Goal: Find specific page/section: Find specific page/section

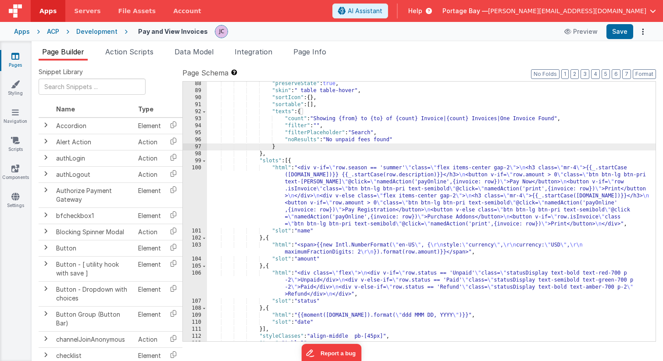
scroll to position [675, 0]
click at [48, 11] on span "Apps" at bounding box center [47, 11] width 17 height 9
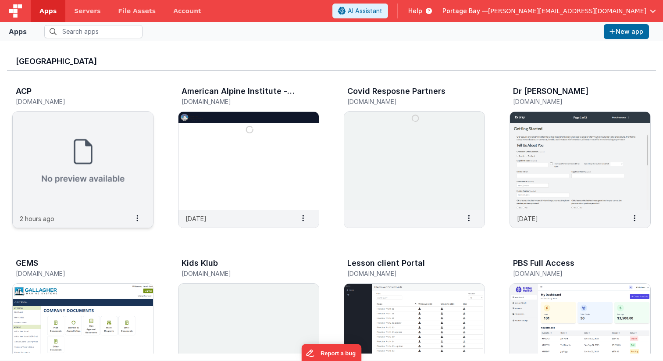
click at [71, 138] on img at bounding box center [83, 161] width 140 height 98
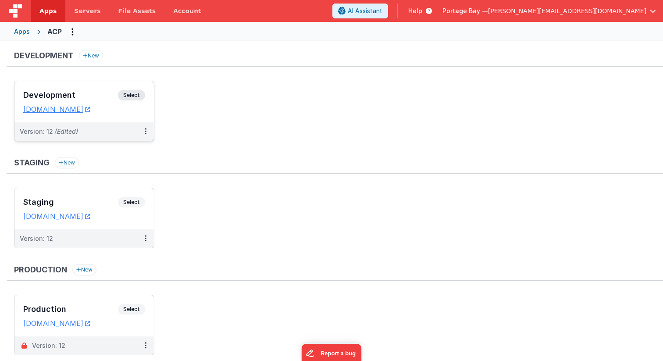
click at [132, 94] on span "Select" at bounding box center [131, 95] width 27 height 11
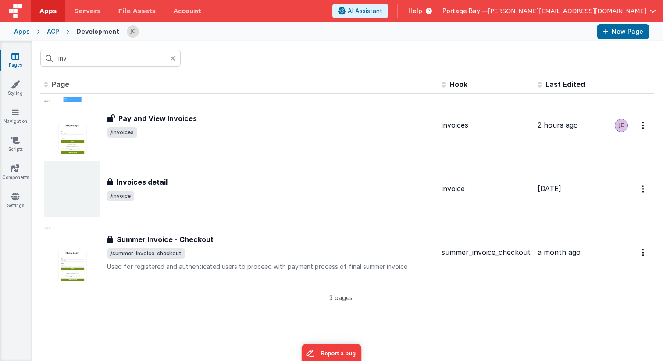
click at [173, 59] on icon at bounding box center [172, 58] width 5 height 7
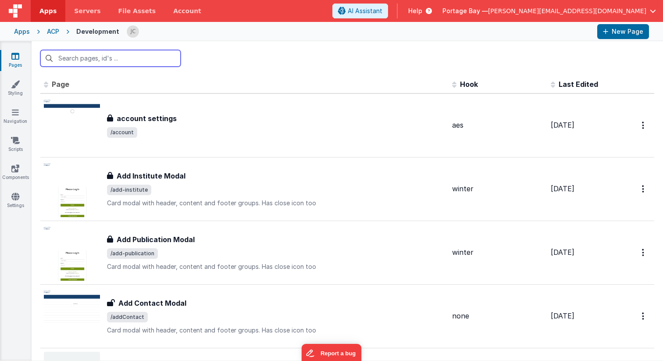
click at [117, 60] on input "text" at bounding box center [110, 58] width 140 height 17
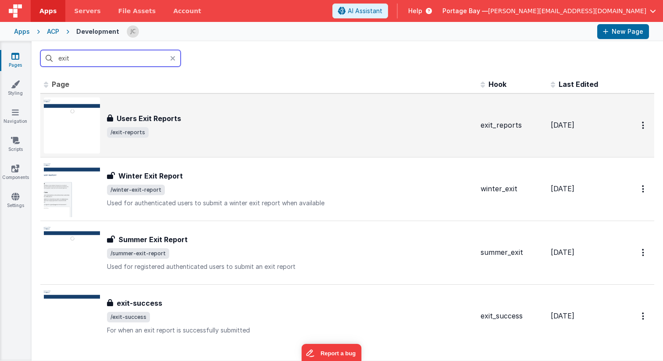
type input "exit"
click at [327, 128] on span "/exit-reports" at bounding box center [290, 132] width 367 height 11
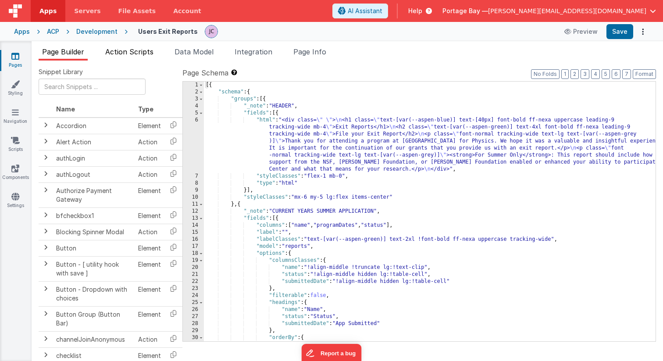
click at [130, 47] on span "Action Scripts" at bounding box center [129, 51] width 48 height 9
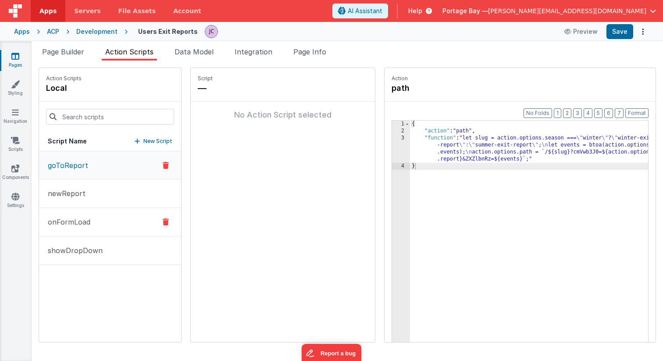
click at [69, 220] on p "onFormLoad" at bounding box center [67, 222] width 48 height 11
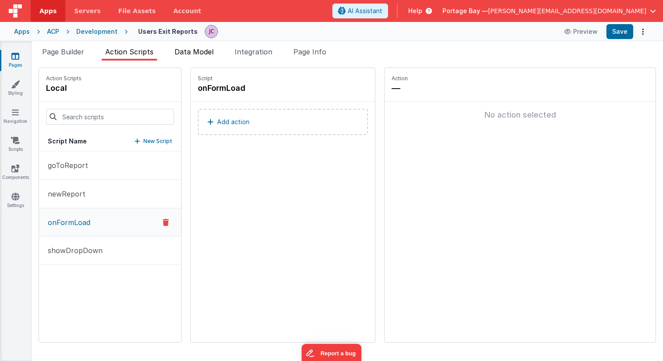
click at [195, 51] on span "Data Model" at bounding box center [194, 51] width 39 height 9
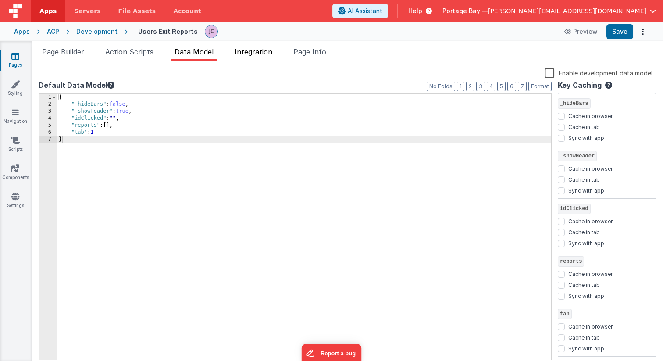
click at [263, 54] on span "Integration" at bounding box center [254, 51] width 38 height 9
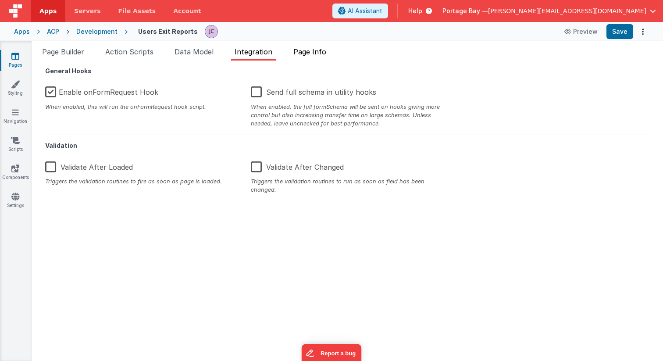
click at [330, 56] on li "Page Info" at bounding box center [310, 53] width 40 height 14
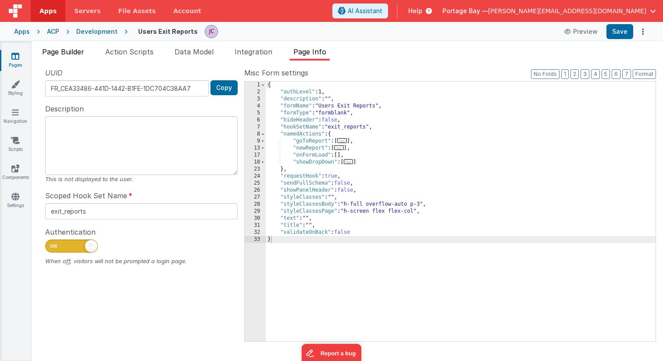
click at [62, 54] on span "Page Builder" at bounding box center [63, 51] width 42 height 9
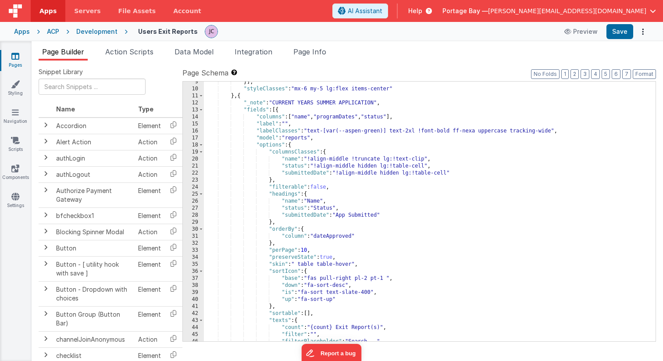
scroll to position [109, 0]
click at [257, 50] on span "Integration" at bounding box center [254, 51] width 38 height 9
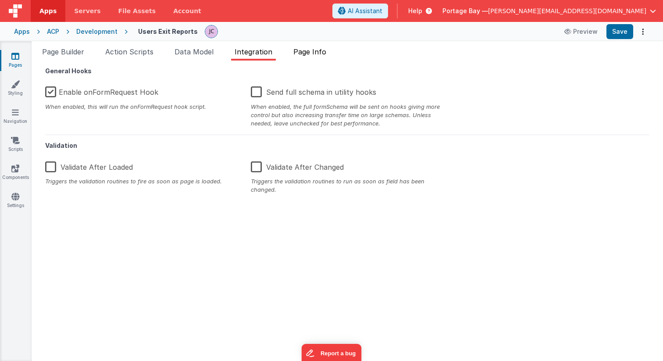
click at [322, 56] on span "Page Info" at bounding box center [309, 51] width 33 height 9
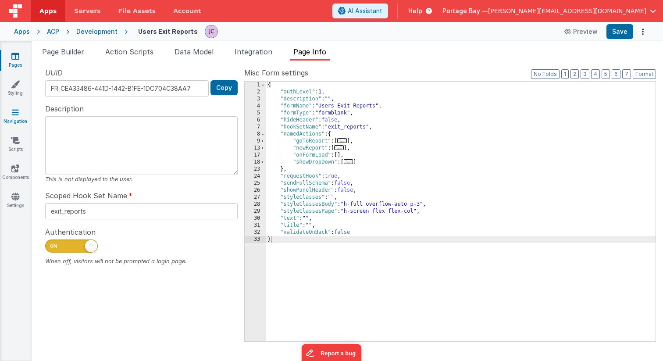
click at [16, 115] on icon at bounding box center [15, 112] width 7 height 9
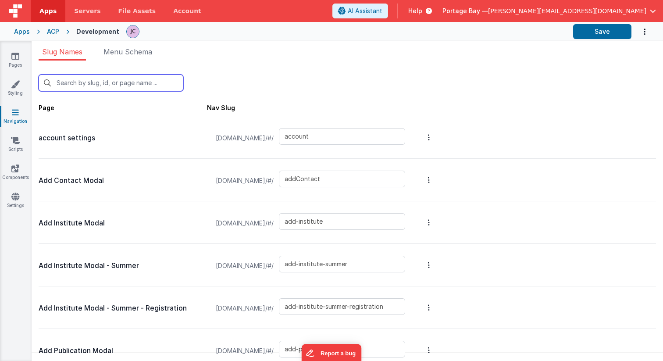
click at [101, 86] on input "text" at bounding box center [111, 83] width 145 height 17
type input "e"
type input "login/reset/success"
type input "default"
type input "summer-dashboard"
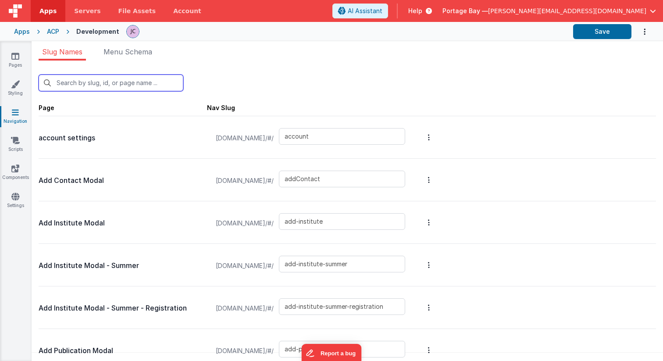
type input "winter-dashboard"
type input "edit-publication"
type input "edit-publication-summer"
type input "edit-group-member"
type input "exit-success"
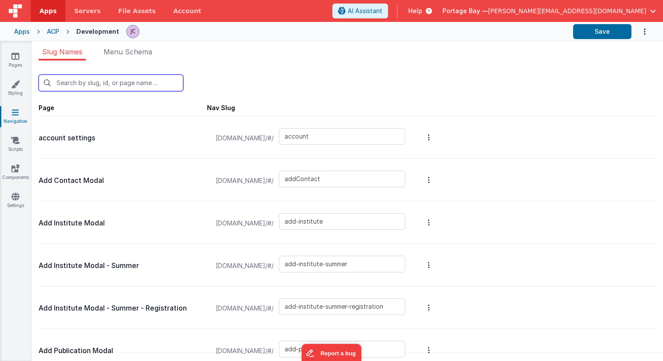
type input "invoice"
type input "invoices"
type input "login/forgot/sent"
type input "summer-departure-info"
type input "summer-contact"
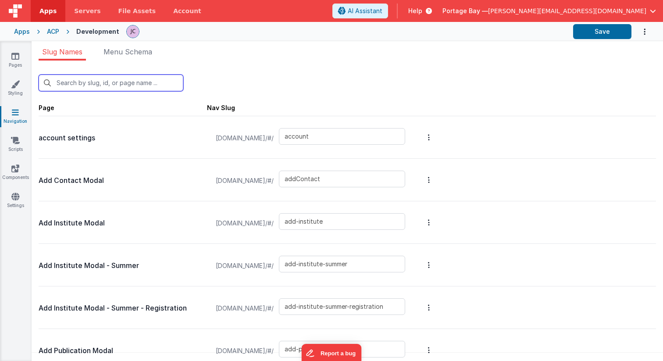
type input "summer-couples"
type input "summer-demographic"
type input "summer-financial"
type input "summer-intro"
type input "summer-publications"
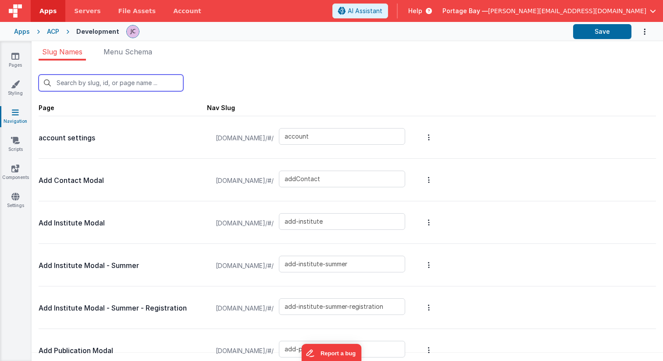
type input "summer-summary"
type input "summer-working-group"
type input "summer-workshops"
type input "summer-work"
type input "summer-exit-report"
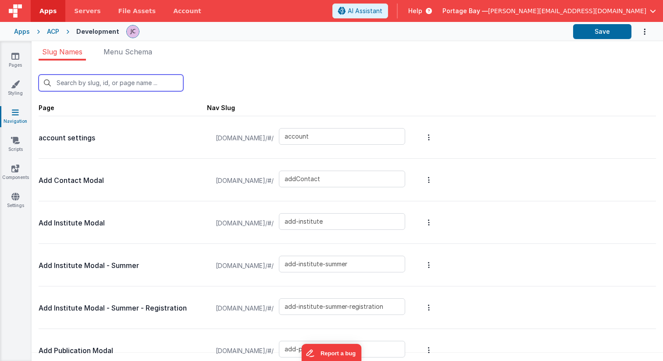
type input "summer-invoice-checkout"
type input "summer-participants"
type input "summer-registration-deposit"
type input "summer-registration-checkout-success"
type input "summer-code-of-conduct"
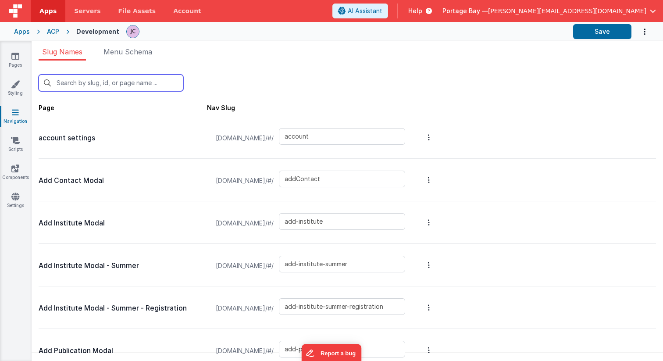
type input "summer-registration-contact"
type input "summer-housing-changes"
type input "summer-housing-policy"
type input "summer-registration-housing-policy"
type input "summer-registration-housing"
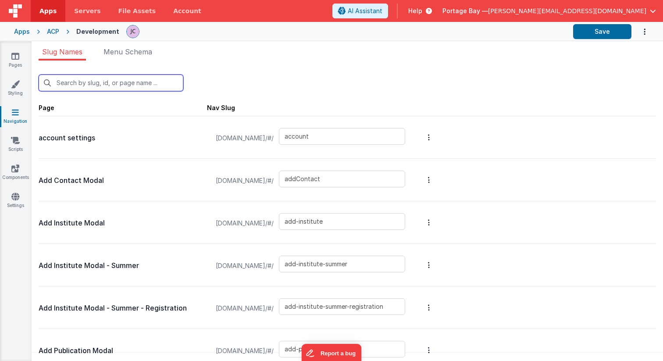
type input "summer-registration-info"
type input "summer-registration-deposit-info"
type input "summer-registration-summary"
type input "summer-weekly-participants"
type input "summer-weekly-schedules"
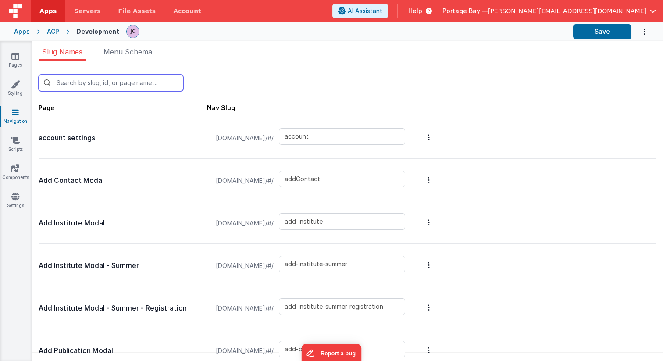
type input "upload"
type input "exit-reports"
type input "summer-applications"
type input "winter-applications"
type input "add-edit-roommate"
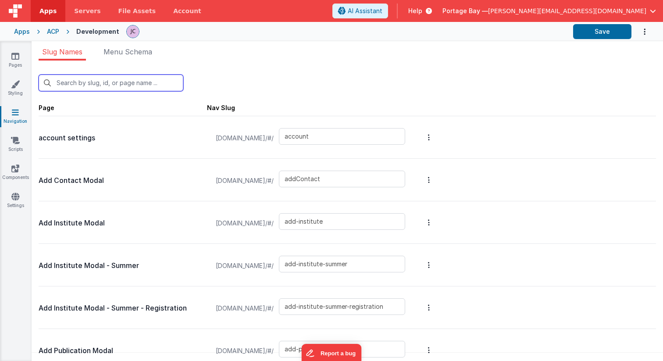
type input "winter-contact"
type input "winter-demographic"
type input "winter-financial"
type input "winter-publications"
type input "winter-summary"
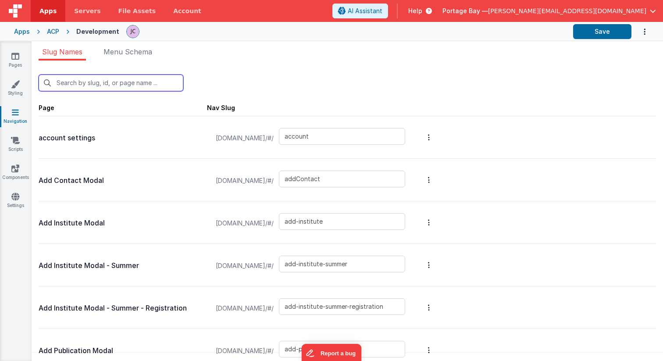
type input "winter-talk"
type input "winter-work"
type input "winter-exit-report"
type input "registration-roommates"
type input "registration-lodging"
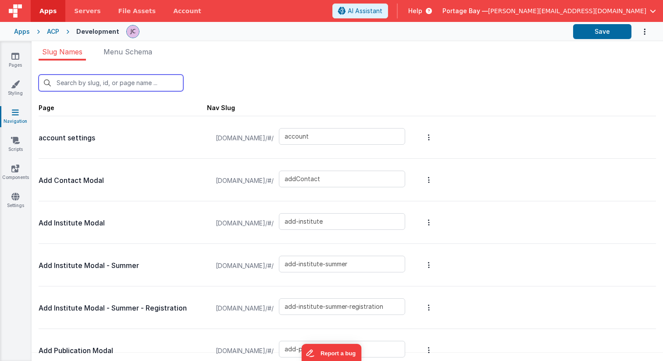
type input "registration-checkout"
type input "registration-checkout-success"
type input "registration-confirm"
type input "registration-contact"
type input "registration-payments"
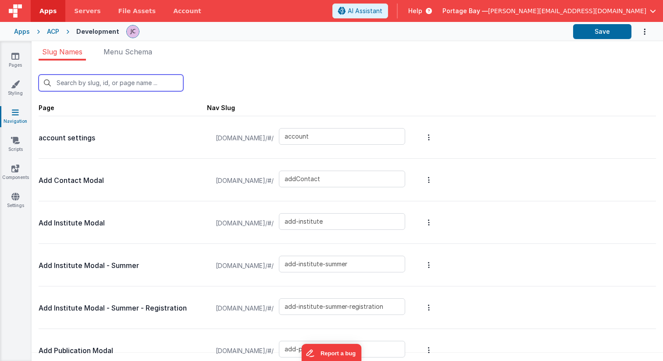
type input "event-registration-lodging"
type input "event-registration-roommates"
type input "ex"
type input "exit-success"
type input "summer-exit-report"
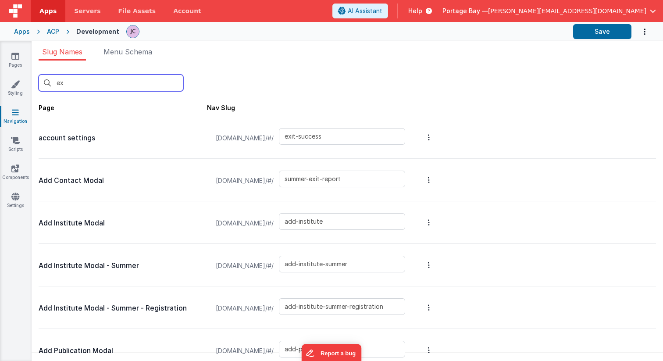
type input "exit-reports"
type input "winter-exit-report"
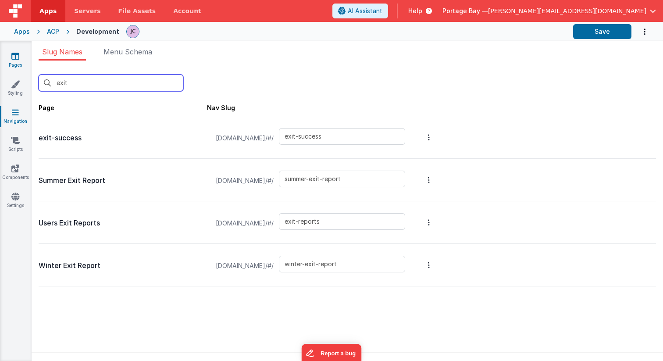
type input "exit"
click at [15, 58] on icon at bounding box center [15, 56] width 8 height 9
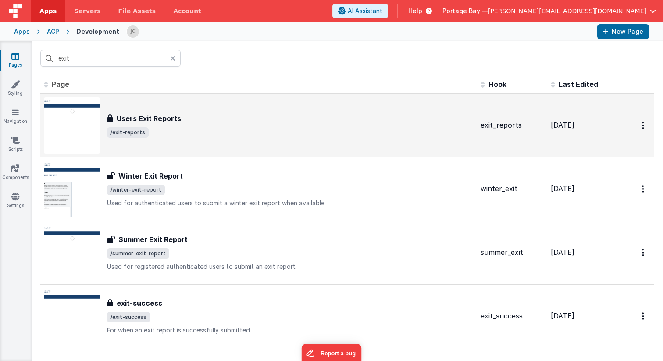
click at [174, 114] on h3 "Users Exit Reports" at bounding box center [149, 118] width 64 height 11
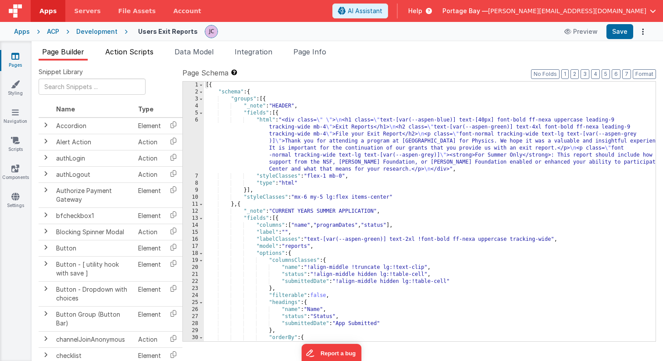
click at [131, 56] on li "Action Scripts" at bounding box center [129, 53] width 55 height 14
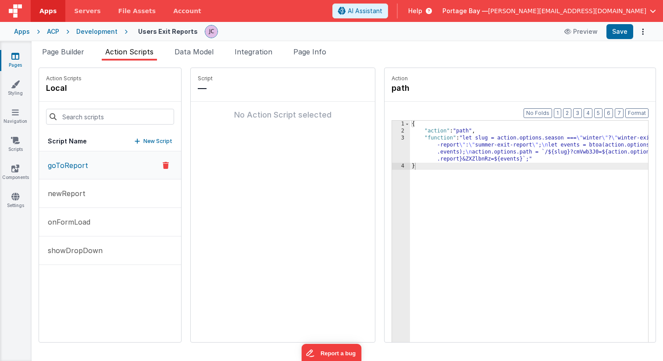
click at [410, 136] on div "{ "action" : "path" , "function" : "let slug = action.options.season === \" win…" at bounding box center [540, 252] width 261 height 263
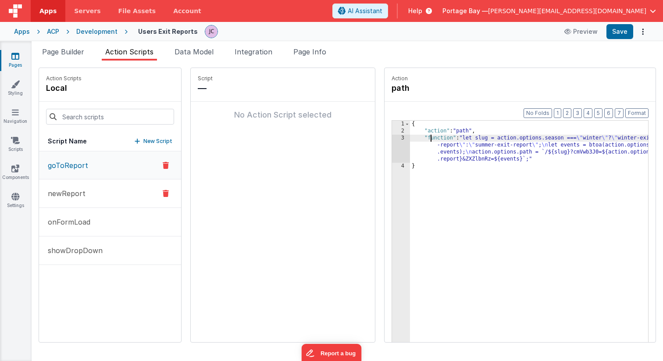
click at [82, 193] on p "newReport" at bounding box center [64, 193] width 43 height 11
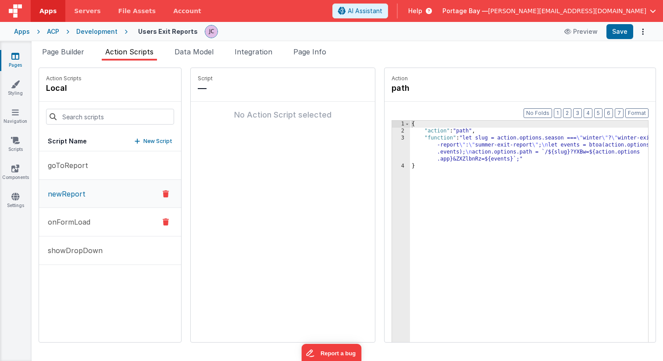
click at [79, 223] on p "onFormLoad" at bounding box center [67, 222] width 48 height 11
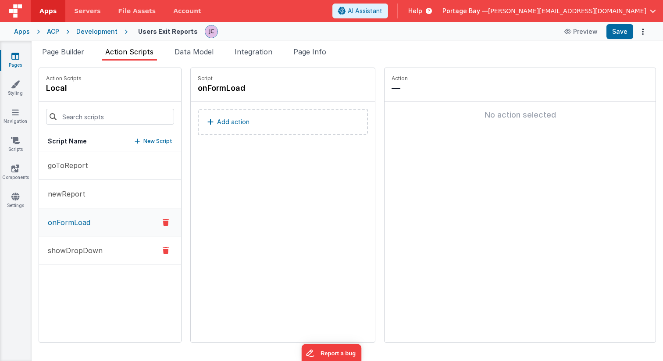
click at [80, 249] on p "showDropDown" at bounding box center [73, 250] width 60 height 11
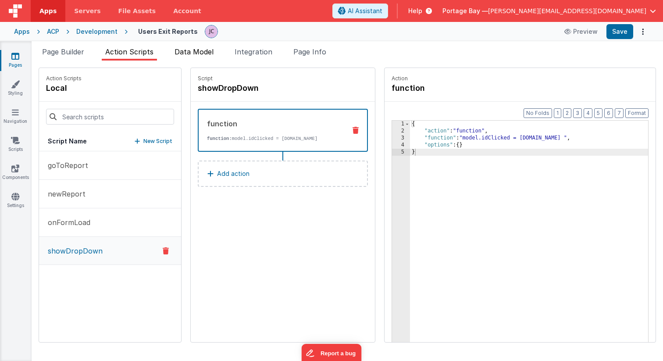
click at [202, 52] on span "Data Model" at bounding box center [194, 51] width 39 height 9
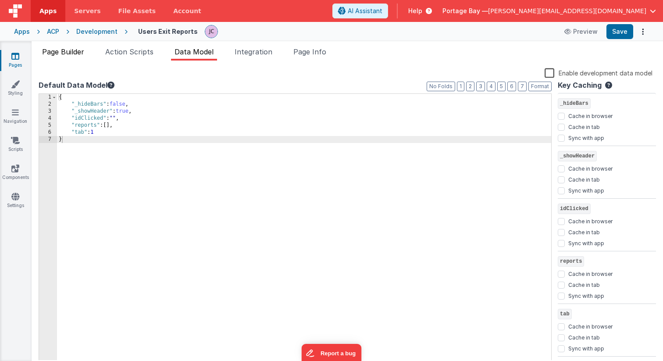
click at [49, 51] on span "Page Builder" at bounding box center [63, 51] width 42 height 9
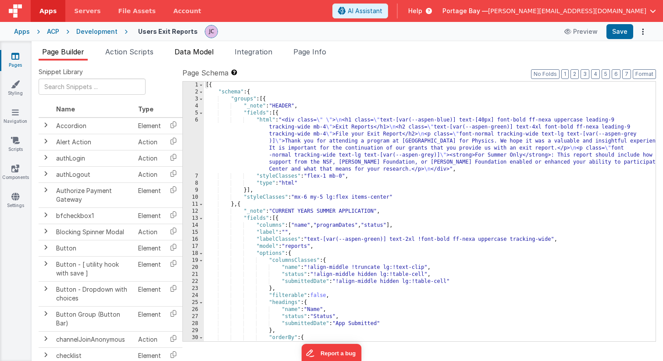
click at [196, 52] on span "Data Model" at bounding box center [194, 51] width 39 height 9
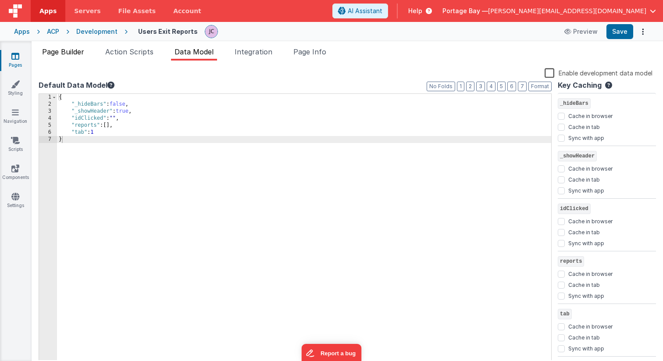
click at [66, 50] on span "Page Builder" at bounding box center [63, 51] width 42 height 9
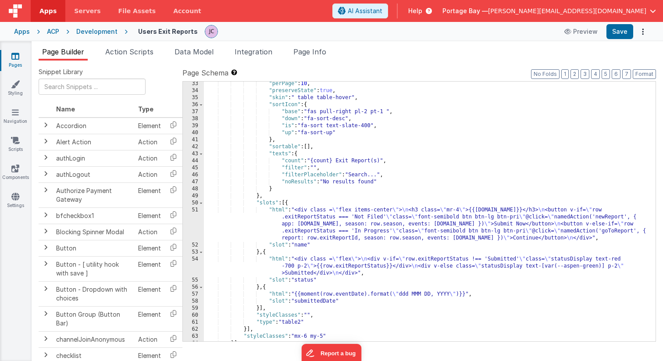
scroll to position [295, 0]
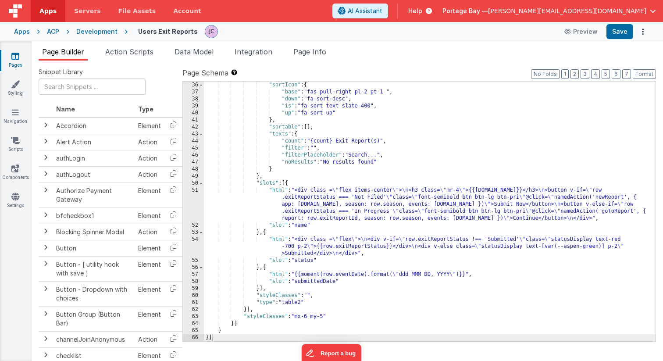
click at [269, 239] on div ""sortIcon" : { "base" : "fas pull-right pl-2 pt-1 " , "down" : "fa-sort-desc" ,…" at bounding box center [430, 219] width 452 height 274
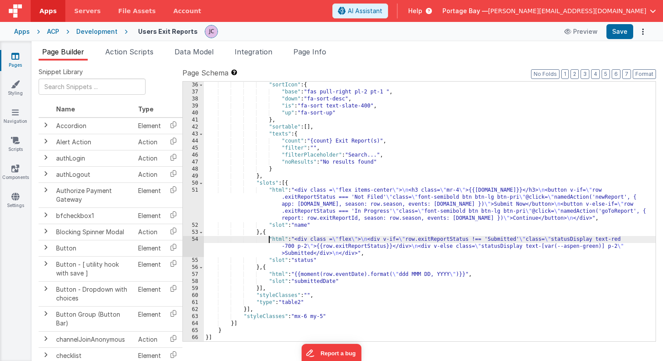
click at [194, 239] on div "54" at bounding box center [193, 246] width 21 height 21
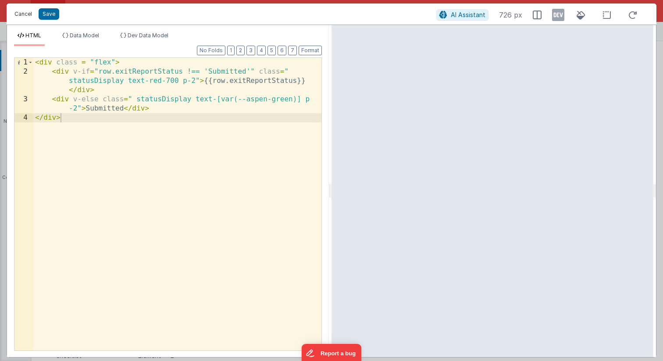
click at [25, 13] on button "Cancel" at bounding box center [23, 14] width 26 height 12
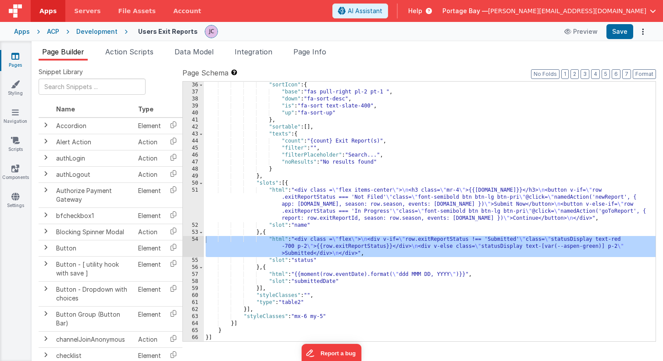
click at [275, 188] on div ""sortIcon" : { "base" : "fas pull-right pl-2 pt-1 " , "down" : "fa-sort-desc" ,…" at bounding box center [430, 219] width 452 height 274
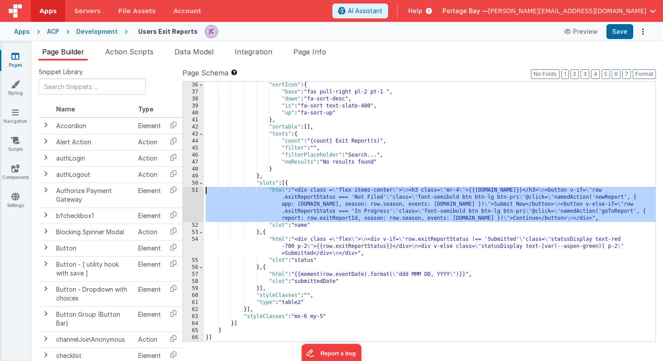
click at [193, 189] on div "51" at bounding box center [193, 204] width 21 height 35
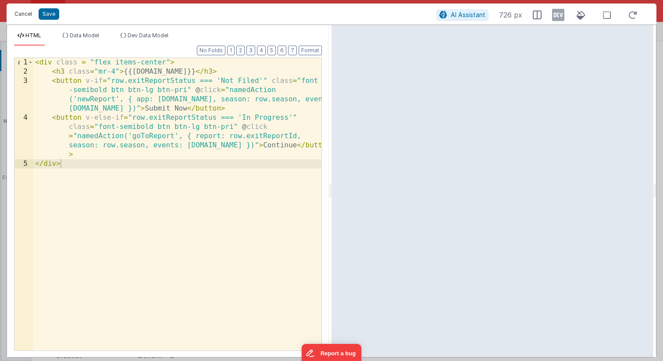
click at [22, 13] on button "Cancel" at bounding box center [23, 14] width 26 height 12
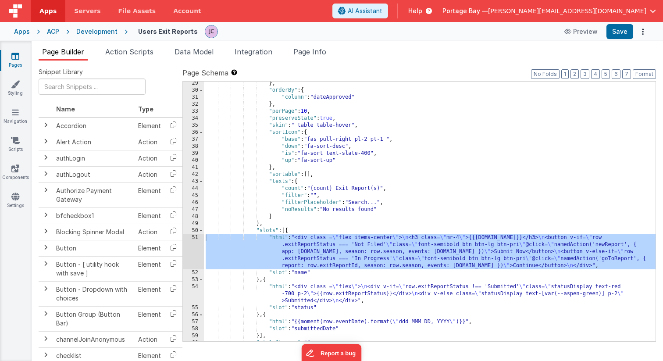
scroll to position [271, 0]
